Goal: Information Seeking & Learning: Learn about a topic

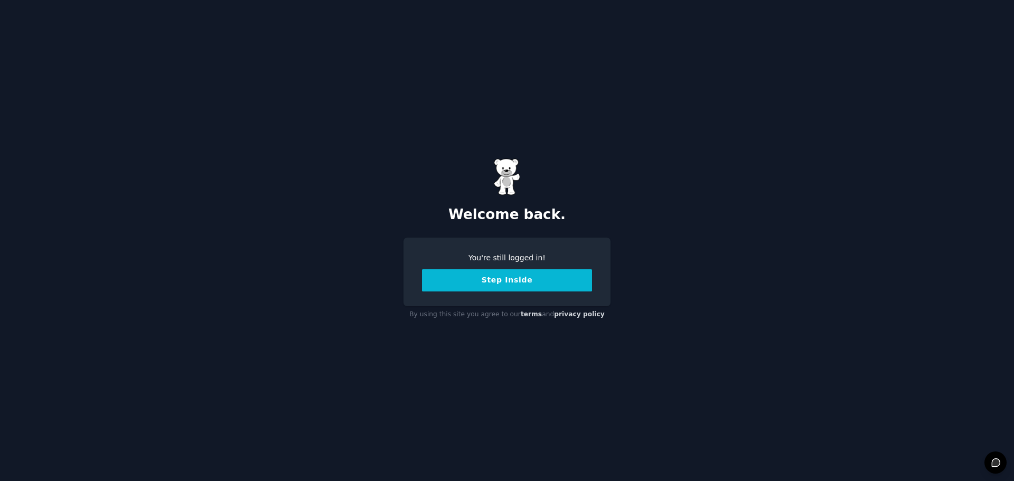
click at [493, 290] on button "Step Inside" at bounding box center [507, 280] width 170 height 22
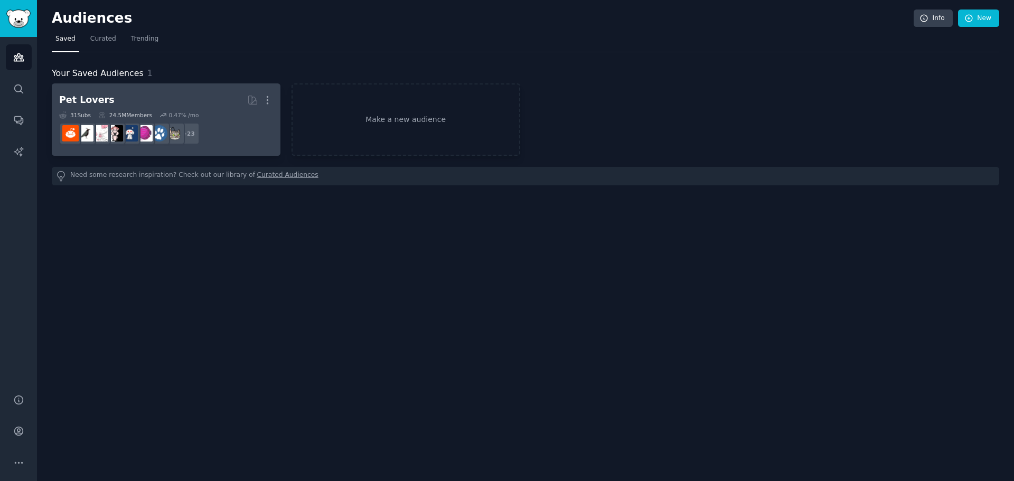
click at [187, 99] on h2 "Pet Lovers More" at bounding box center [166, 100] width 214 height 18
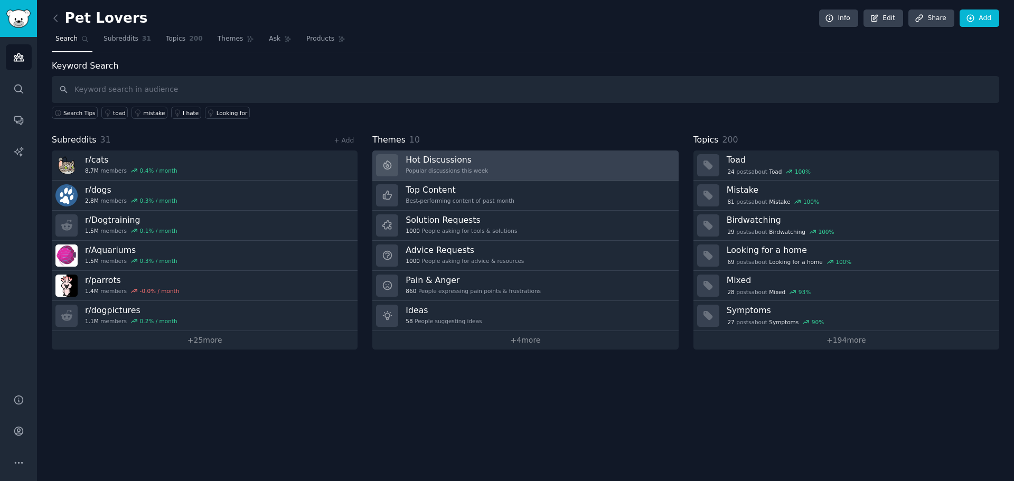
click at [555, 173] on link "Hot Discussions Popular discussions this week" at bounding box center [525, 165] width 306 height 30
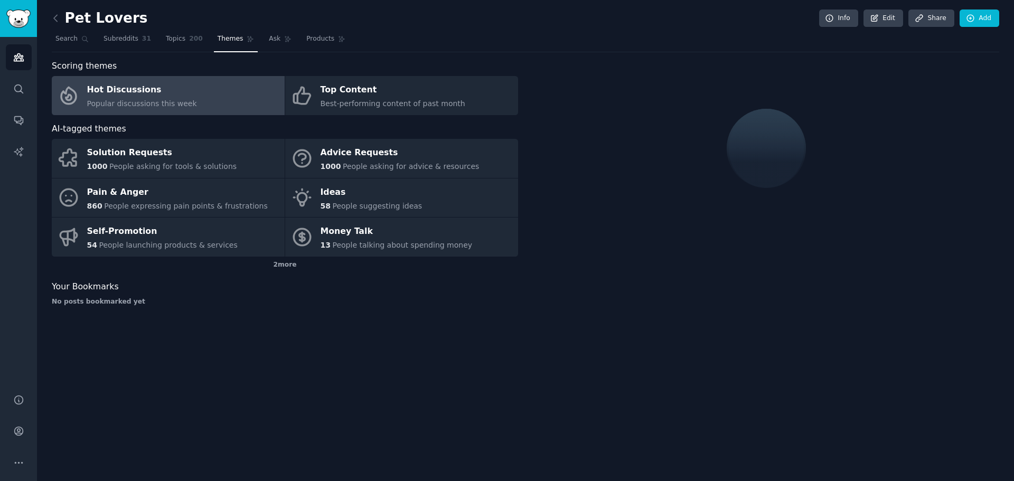
drag, startPoint x: 555, startPoint y: 173, endPoint x: 605, endPoint y: 125, distance: 69.1
click at [605, 125] on div at bounding box center [766, 148] width 466 height 177
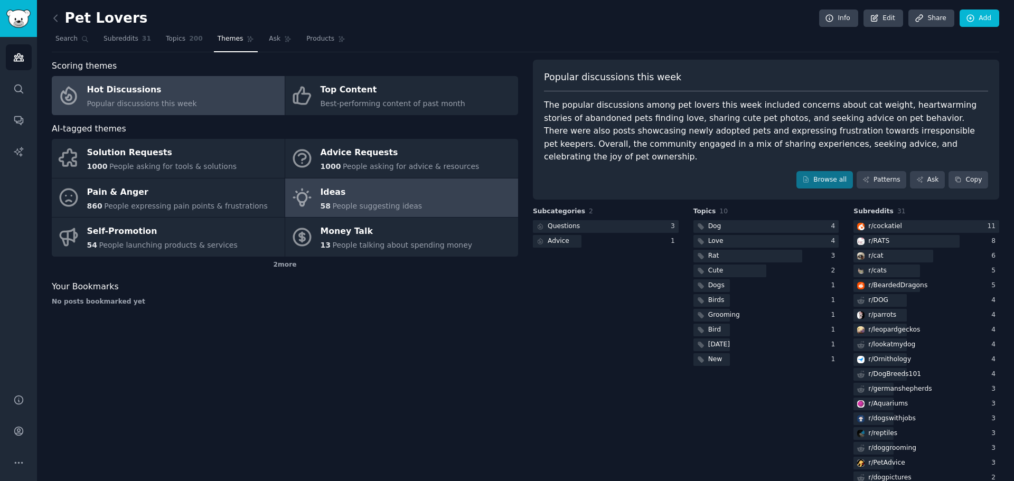
click at [378, 202] on span "People suggesting ideas" at bounding box center [377, 206] width 90 height 8
